Goal: Find specific page/section: Find specific page/section

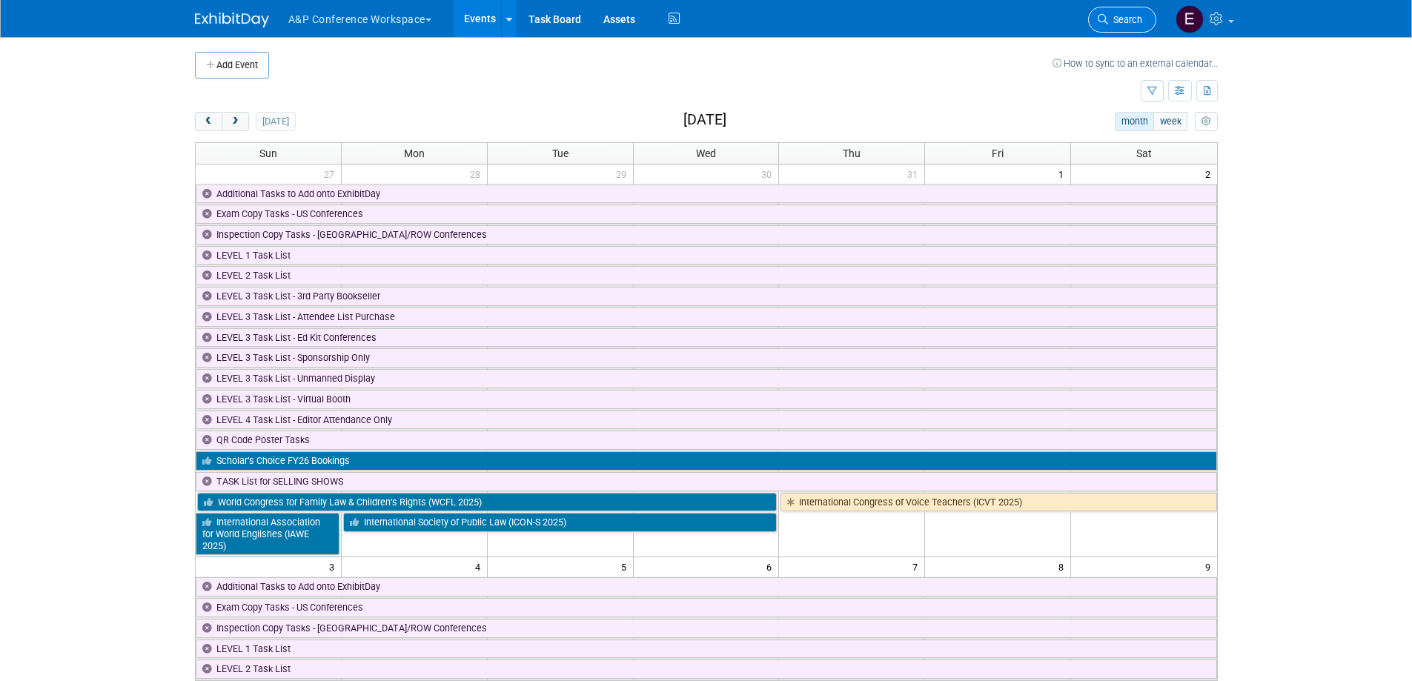
click at [1112, 21] on span "Search" at bounding box center [1125, 19] width 34 height 11
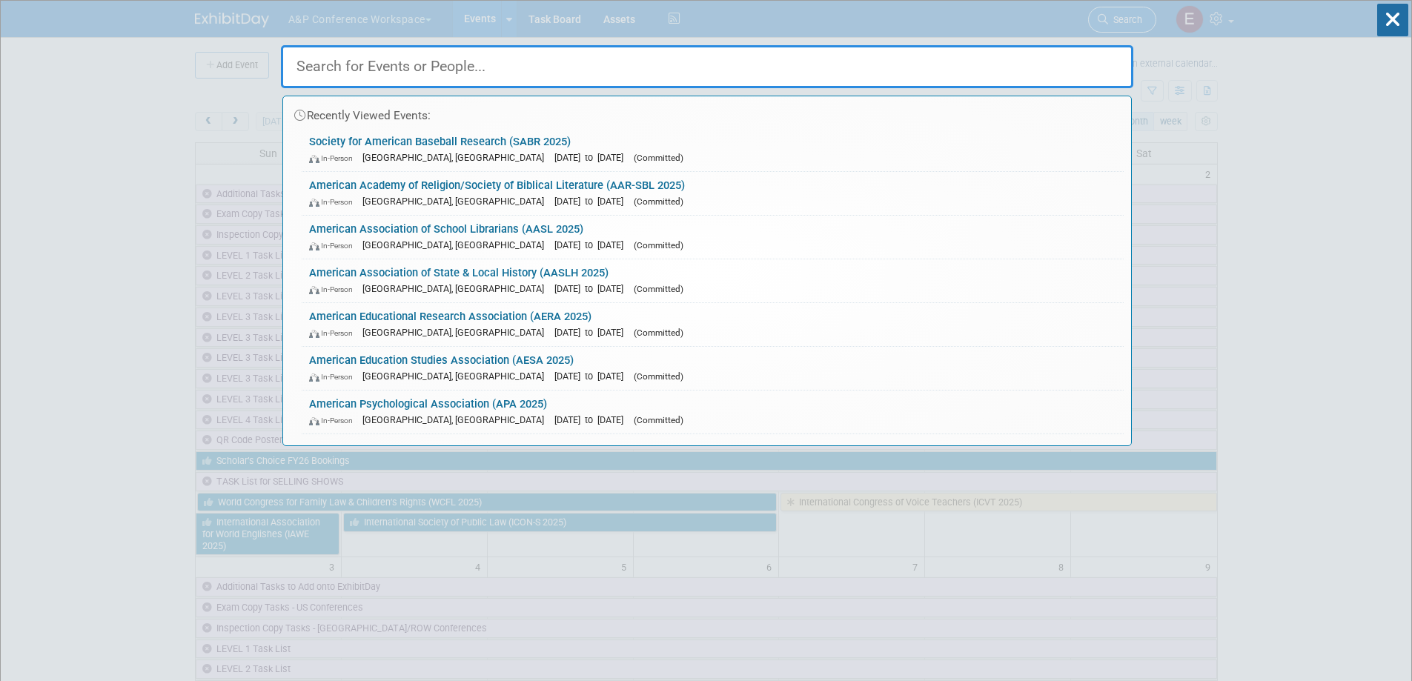
type input "u"
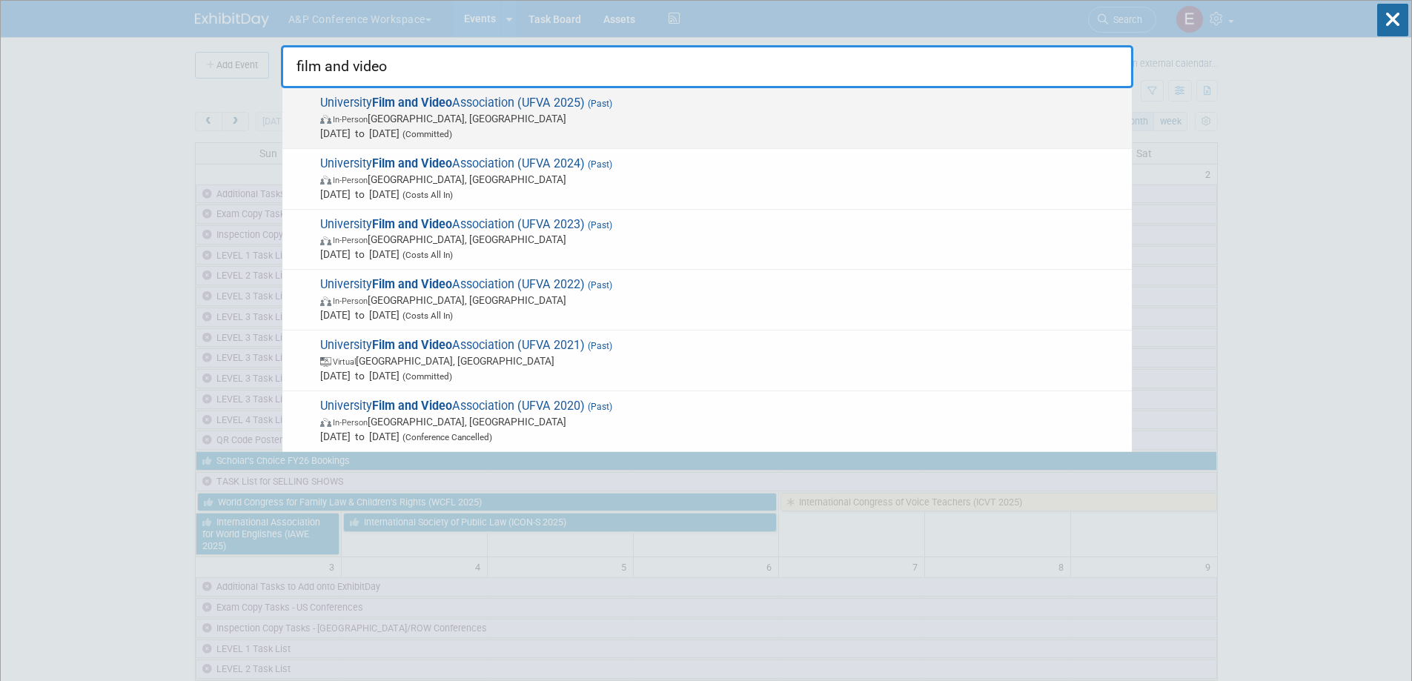
type input "film and video"
click at [443, 118] on span "In-Person Prairie View, TX" at bounding box center [722, 118] width 804 height 15
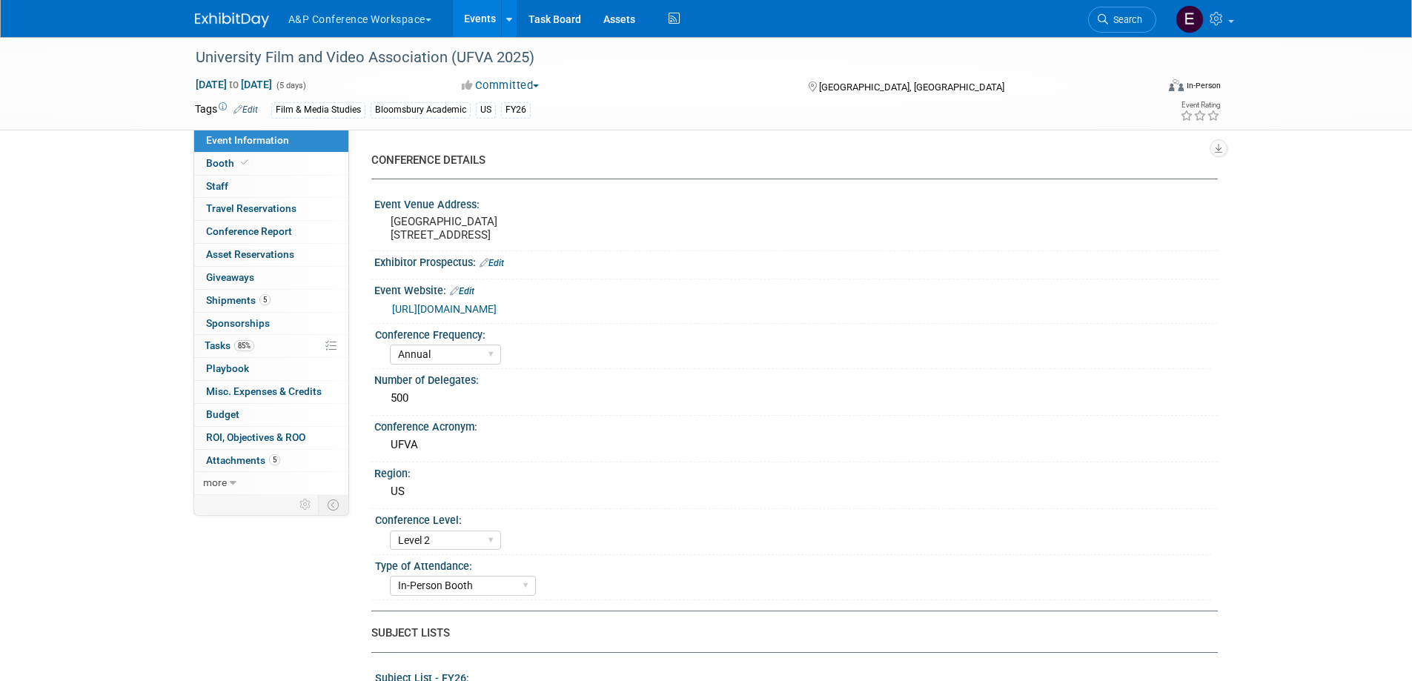
select select "Annual"
select select "Level 2"
select select "In-Person Booth"
select select "Film & Media Studies"
select select "Bloomsbury Academic"
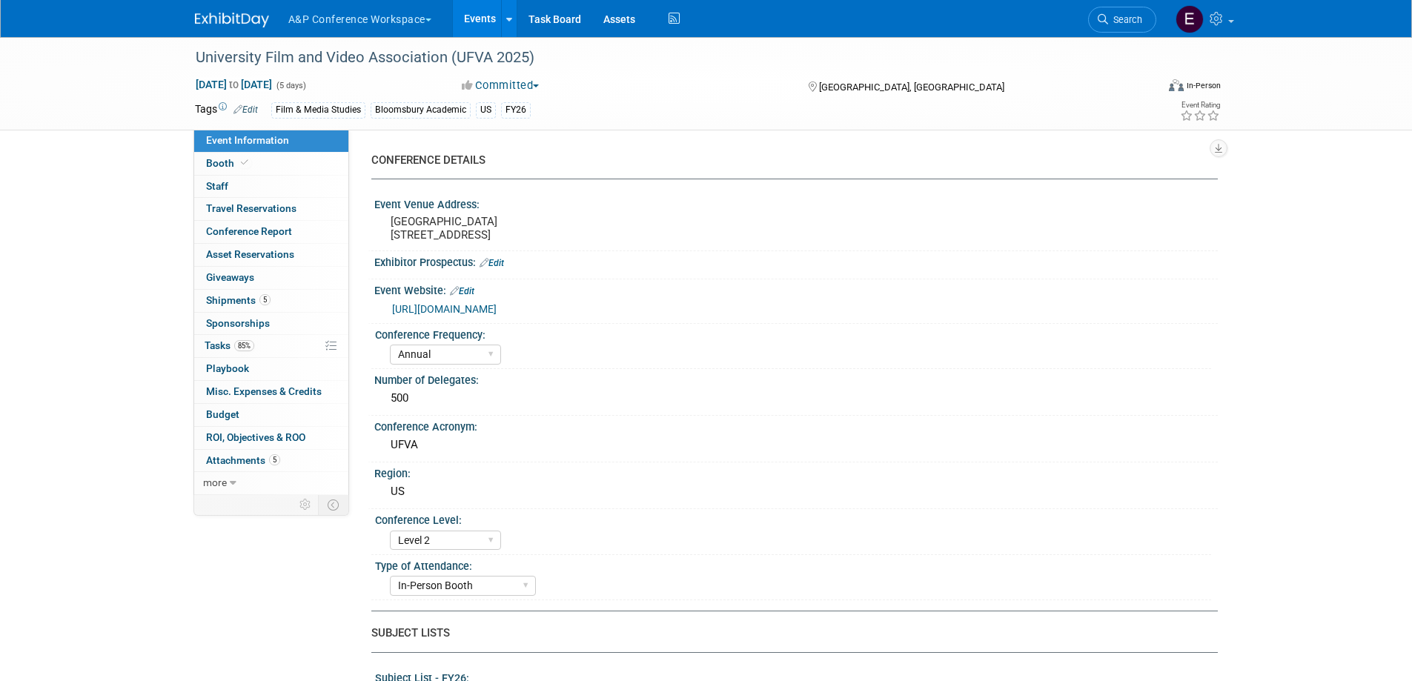
select select "[PERSON_NAME]"
select select "Brand/Subject Presence​"
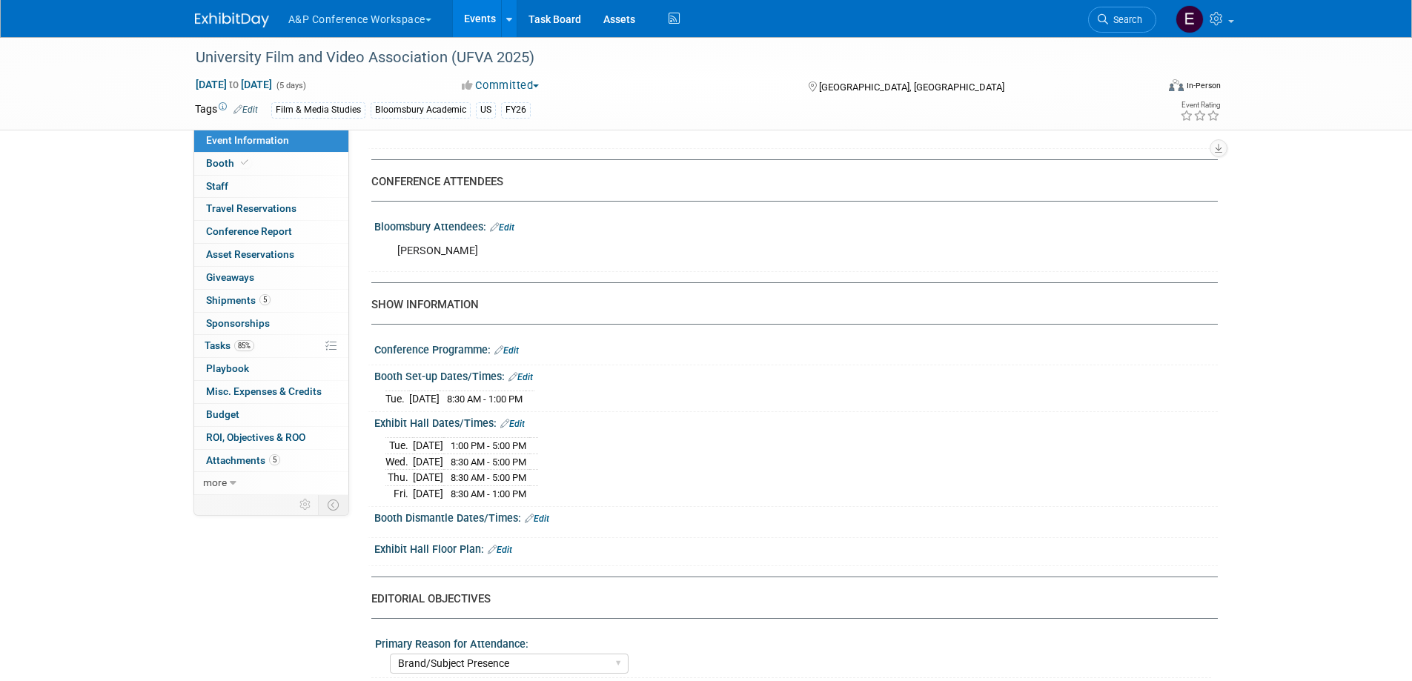
scroll to position [1038, 0]
